Goal: Use online tool/utility

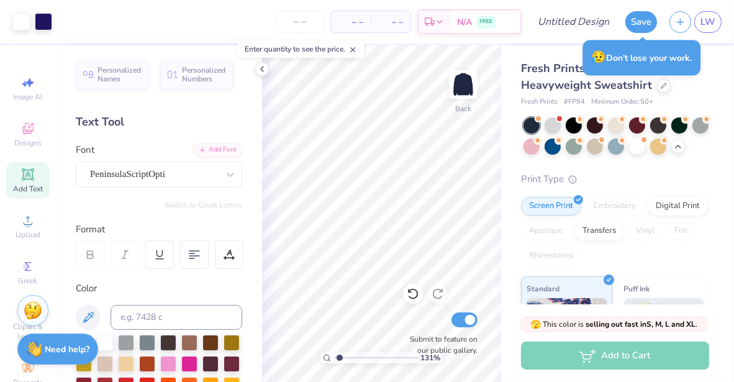
scroll to position [77, 0]
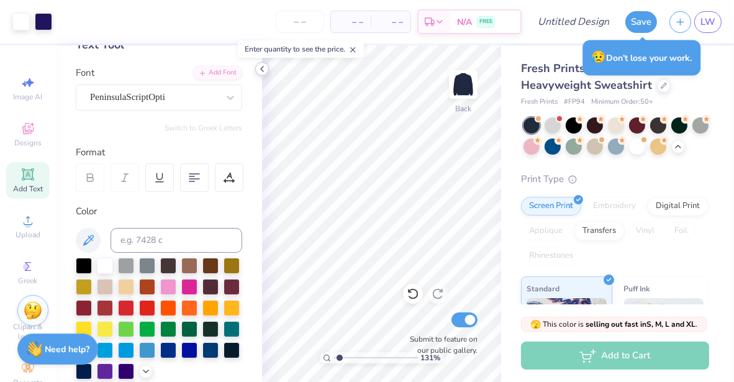
click at [263, 67] on icon at bounding box center [262, 69] width 10 height 10
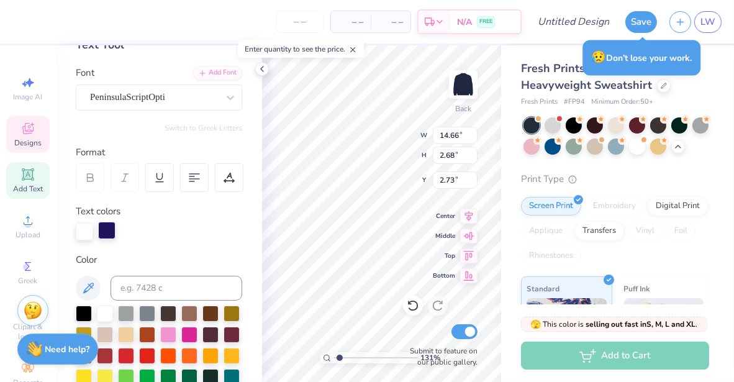
click at [113, 232] on div at bounding box center [106, 230] width 17 height 17
click at [105, 310] on div at bounding box center [105, 312] width 16 height 16
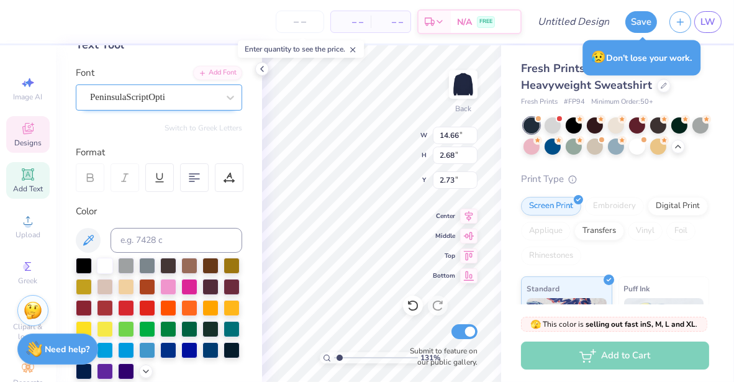
click at [206, 102] on div "PeninsulaScriptOpti" at bounding box center [154, 97] width 130 height 19
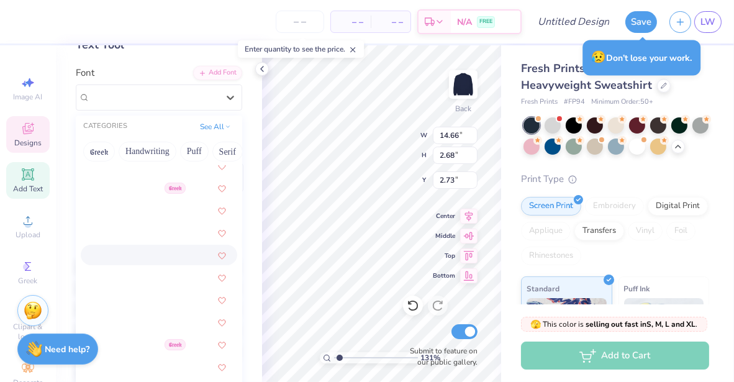
scroll to position [768, 0]
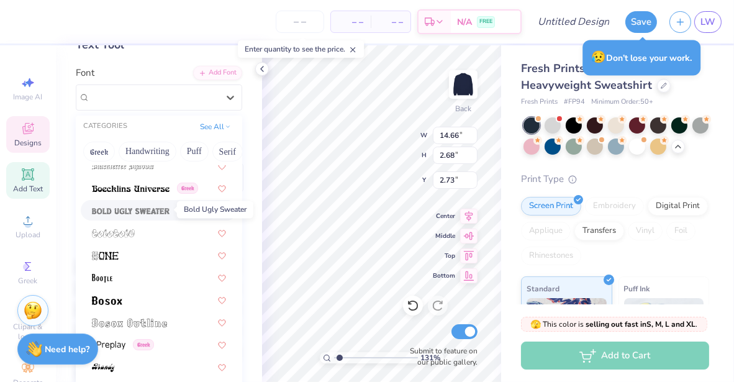
click at [143, 207] on img at bounding box center [131, 211] width 78 height 9
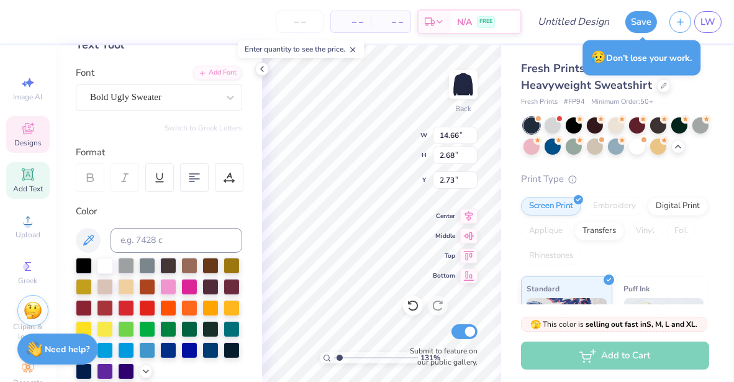
type input "1.31451768675828"
type input "16.27"
type input "1.28"
type input "3.41"
type input "1.31451768675828"
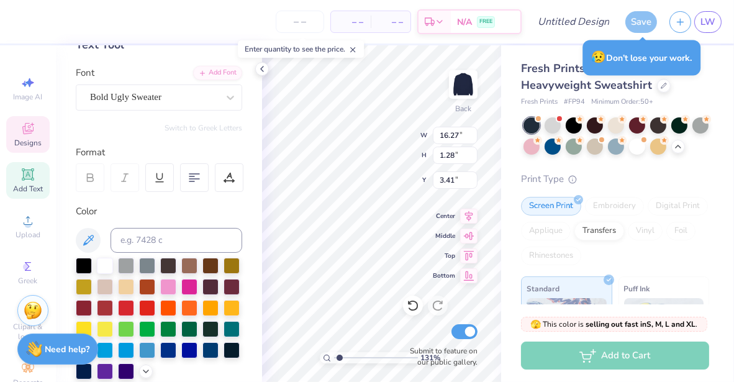
type input "14.66"
type input "2.68"
type input "2.73"
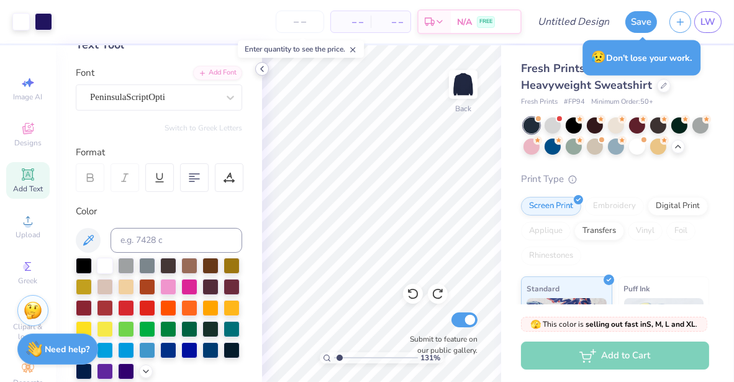
click at [260, 72] on icon at bounding box center [262, 69] width 10 height 10
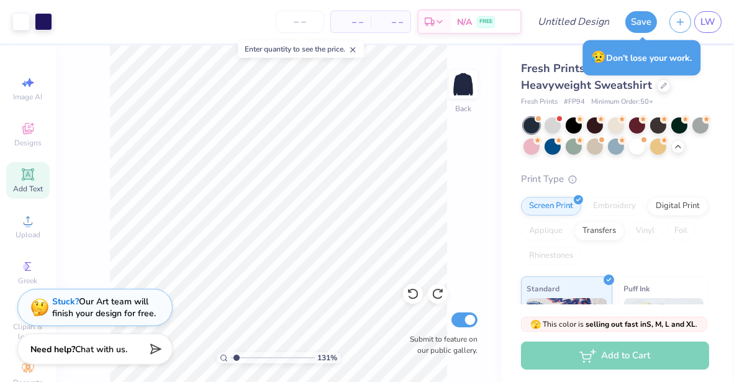
type input "1.31451768675828"
